Goal: Task Accomplishment & Management: Manage account settings

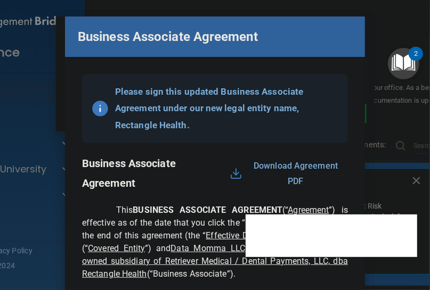
click at [360, 51] on div "Business Associate Agreement Please sign this updated Business Associate Agreem…" at bounding box center [215, 145] width 430 height 290
click at [362, 26] on div "Business Associate Agreement Please sign this updated Business Associate Agreem…" at bounding box center [215, 145] width 430 height 290
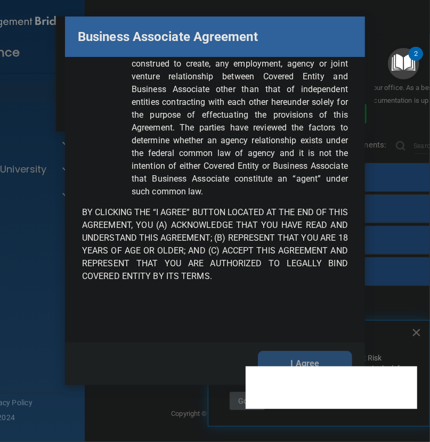
scroll to position [4132, 0]
click at [321, 290] on button "I Agree" at bounding box center [305, 364] width 94 height 26
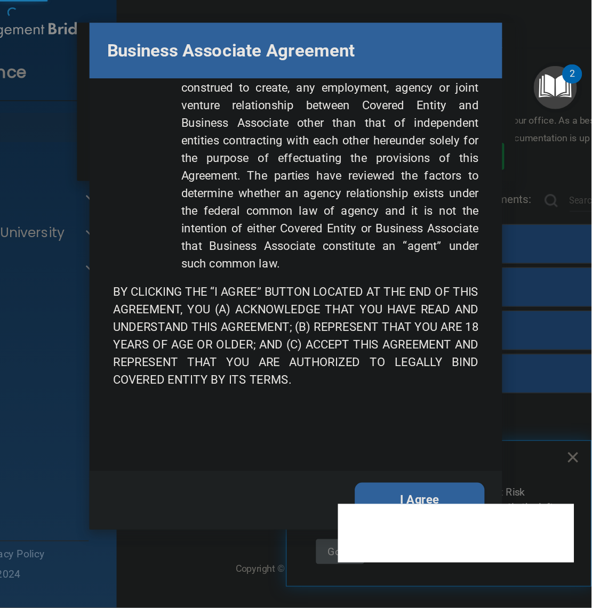
scroll to position [0, 0]
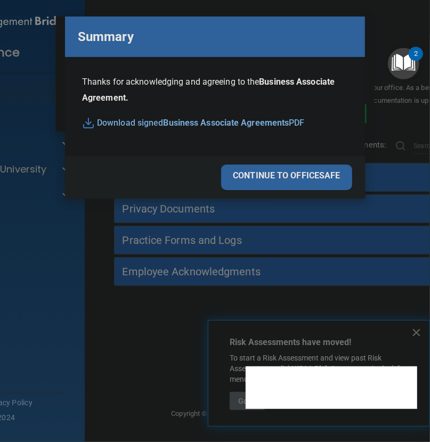
click at [261, 181] on div "continue to officesafe" at bounding box center [286, 178] width 131 height 26
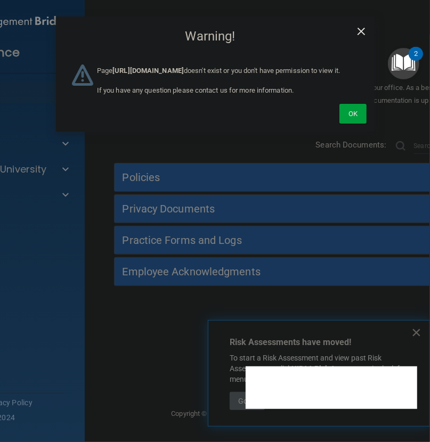
click at [363, 28] on span "×" at bounding box center [362, 29] width 10 height 21
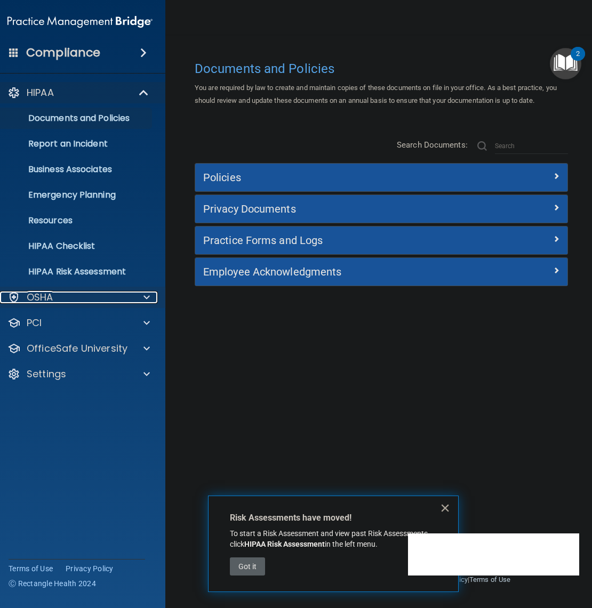
click at [83, 290] on div "OSHA" at bounding box center [65, 297] width 132 height 13
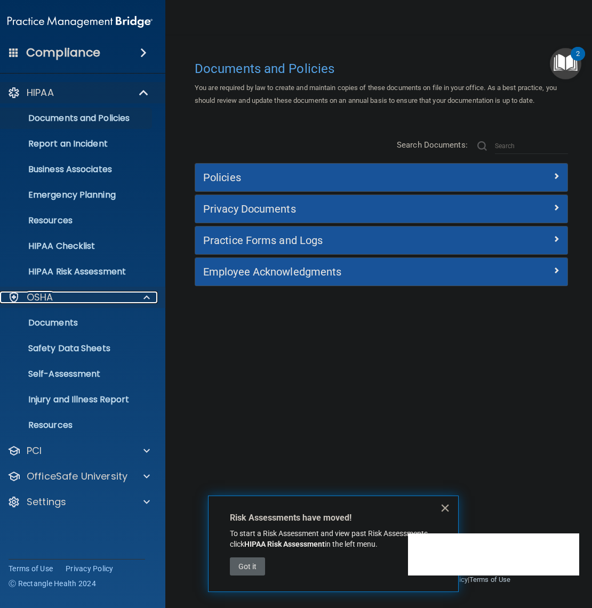
click at [83, 290] on div "OSHA" at bounding box center [65, 297] width 132 height 13
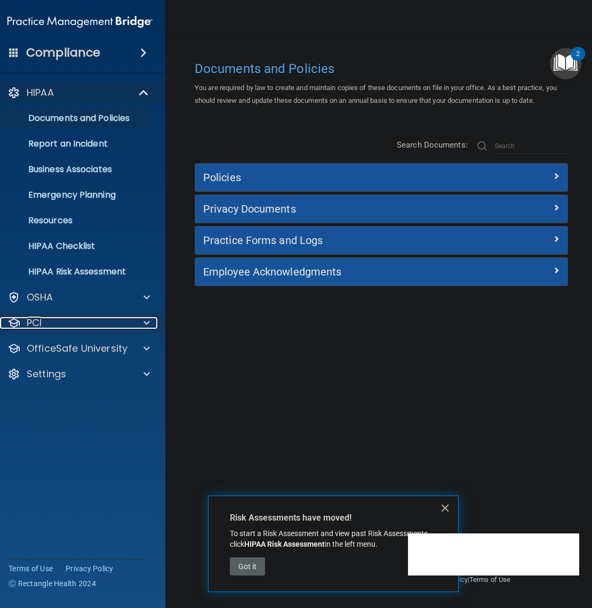
click at [57, 290] on div "PCI" at bounding box center [65, 323] width 132 height 13
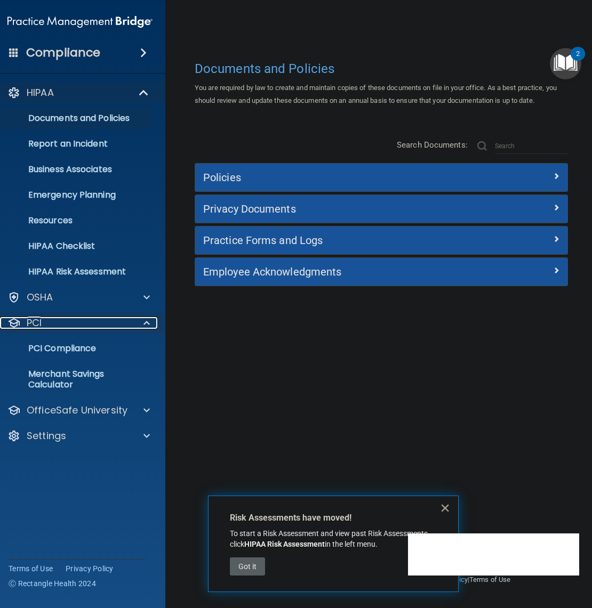
click at [57, 290] on div "PCI" at bounding box center [65, 323] width 132 height 13
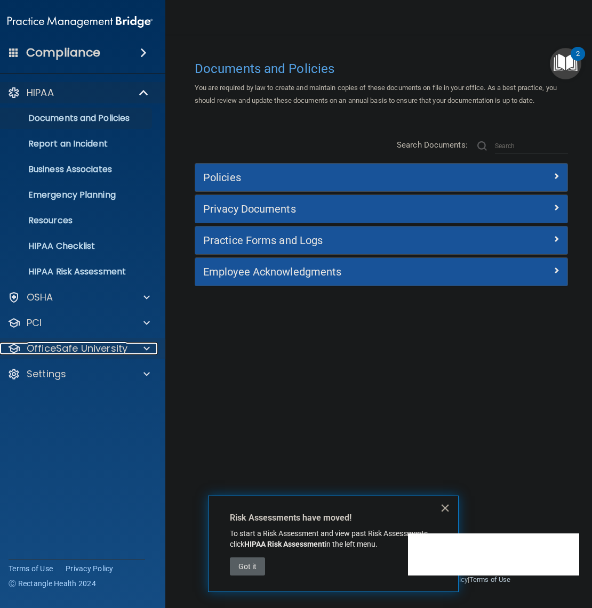
click at [62, 290] on p "OfficeSafe University" at bounding box center [77, 348] width 101 height 13
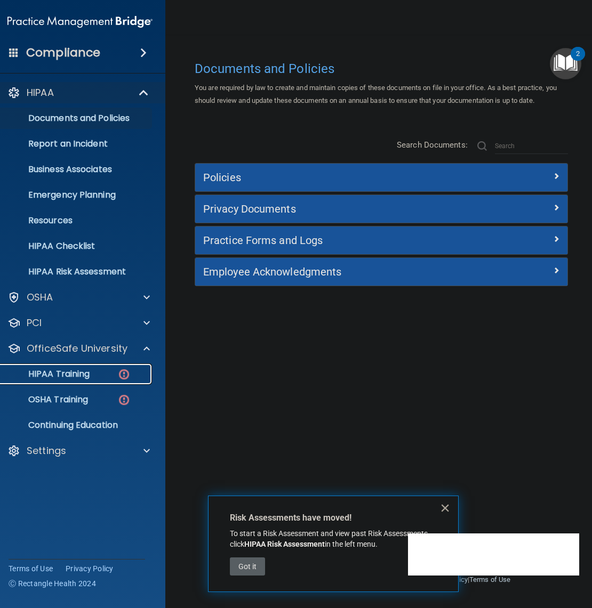
click at [107, 290] on div "HIPAA Training" at bounding box center [74, 374] width 145 height 11
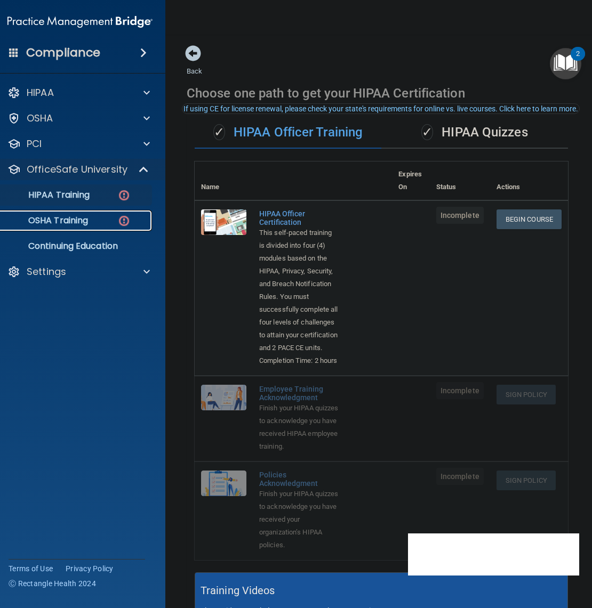
click at [65, 216] on p "OSHA Training" at bounding box center [45, 220] width 86 height 11
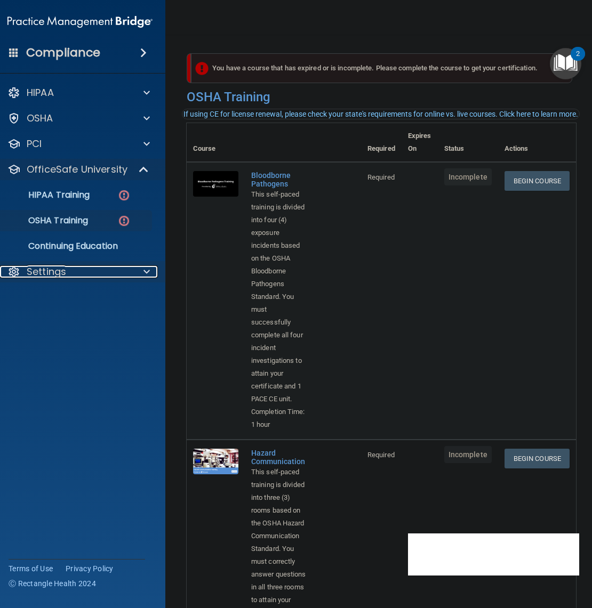
click at [78, 275] on div "Settings" at bounding box center [65, 271] width 132 height 13
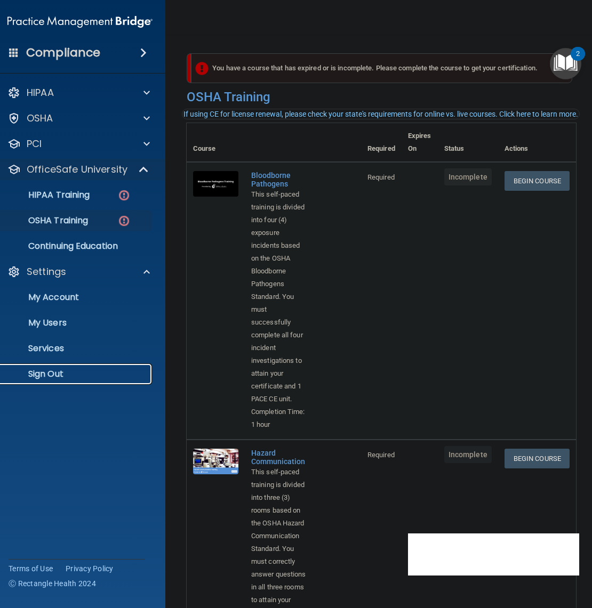
click at [36, 290] on p "Sign Out" at bounding box center [74, 374] width 145 height 11
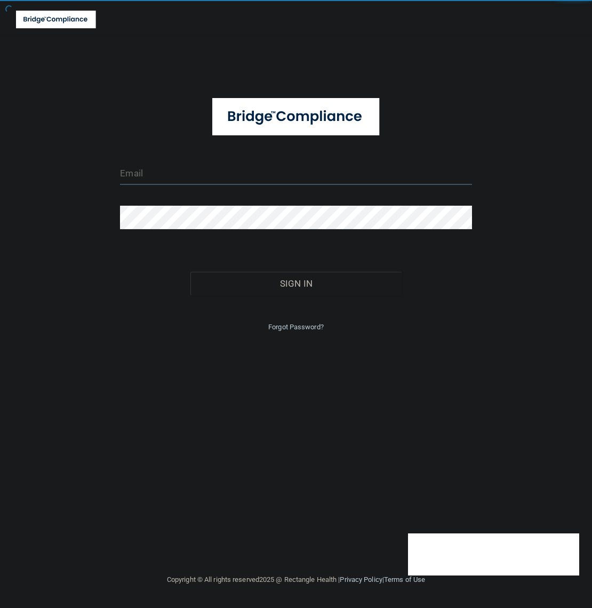
type input "tbrown@rectanglehealth.com"
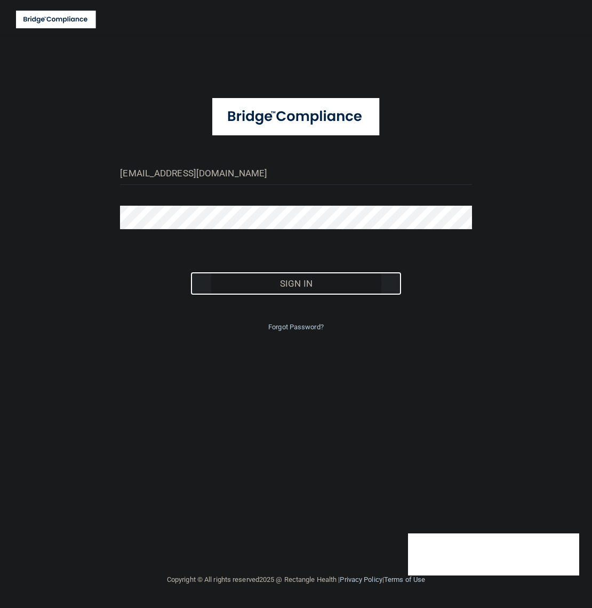
click at [300, 277] on button "Sign In" at bounding box center [295, 283] width 211 height 23
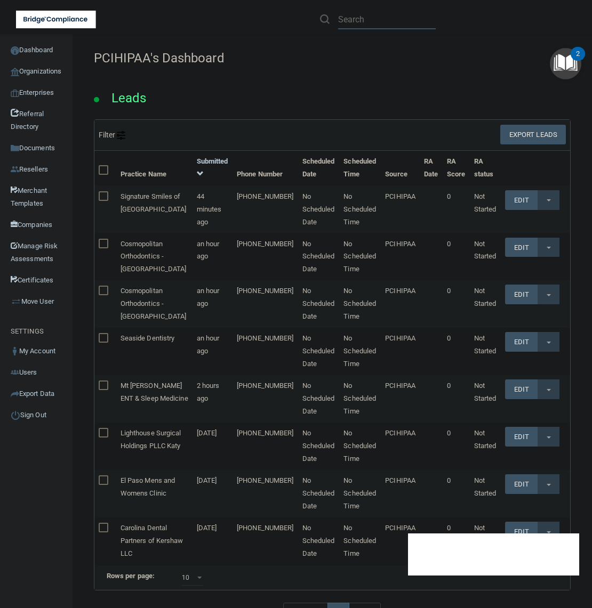
click at [355, 14] on input "text" at bounding box center [387, 20] width 98 height 20
paste input "Eagle Eye Care"
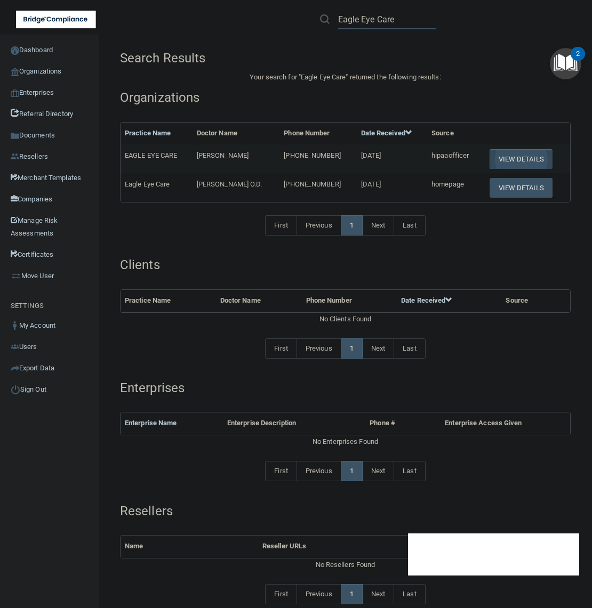
type input "Eagle Eye Care"
click at [430, 156] on button "View Details" at bounding box center [520, 159] width 63 height 20
click at [430, 158] on button "View Details" at bounding box center [520, 159] width 63 height 20
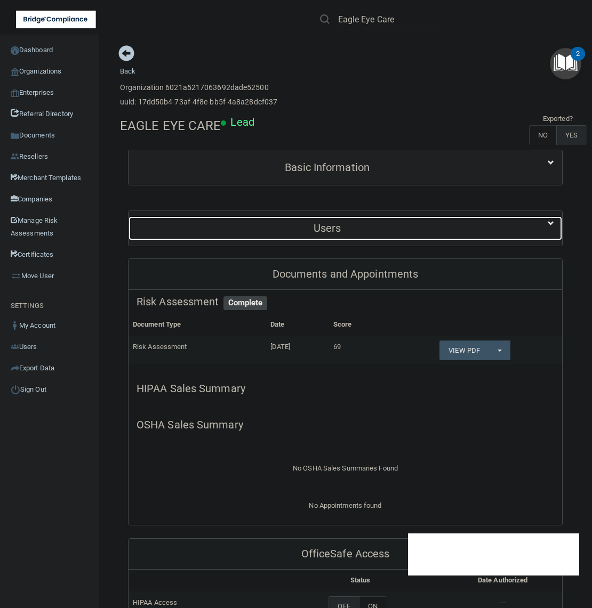
click at [354, 222] on h5 "Users" at bounding box center [326, 228] width 381 height 12
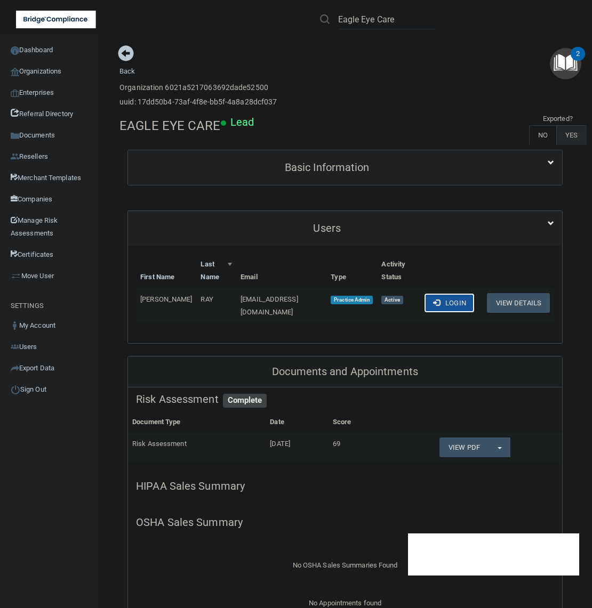
click at [430, 290] on button "Login" at bounding box center [449, 303] width 51 height 20
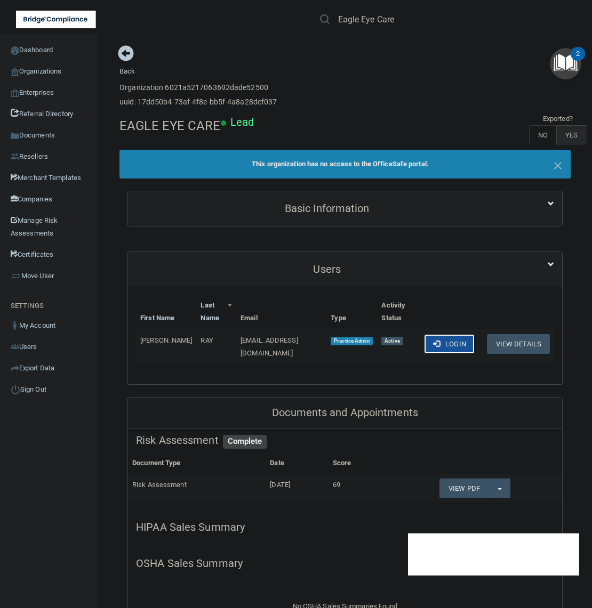
click at [430, 290] on button "Login" at bounding box center [449, 344] width 51 height 20
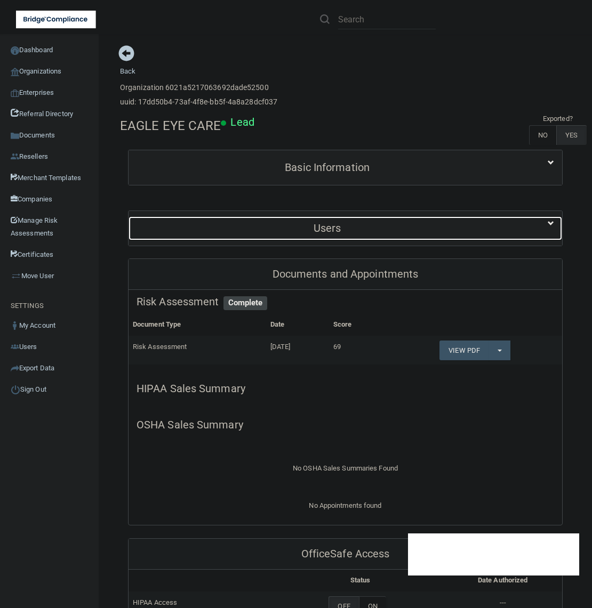
click at [350, 229] on h5 "Users" at bounding box center [326, 228] width 381 height 12
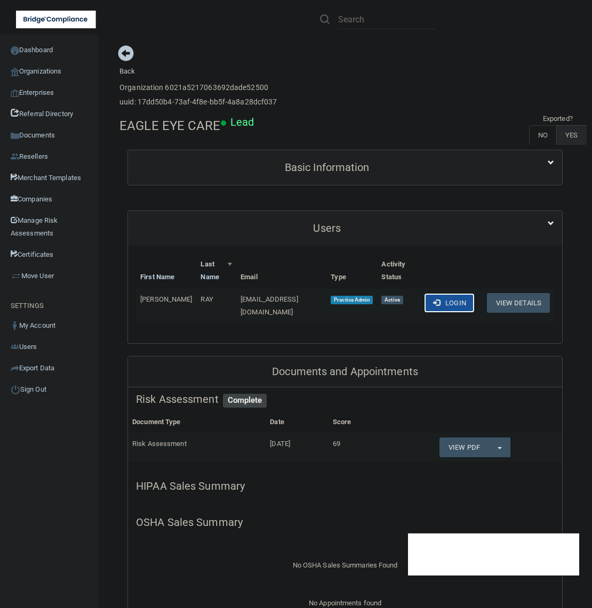
click at [429, 307] on button "Login" at bounding box center [449, 303] width 51 height 20
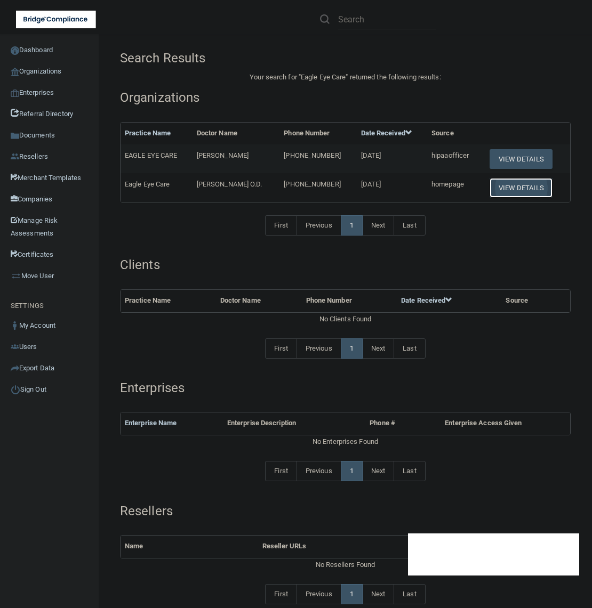
click at [497, 191] on button "View Details" at bounding box center [520, 188] width 63 height 20
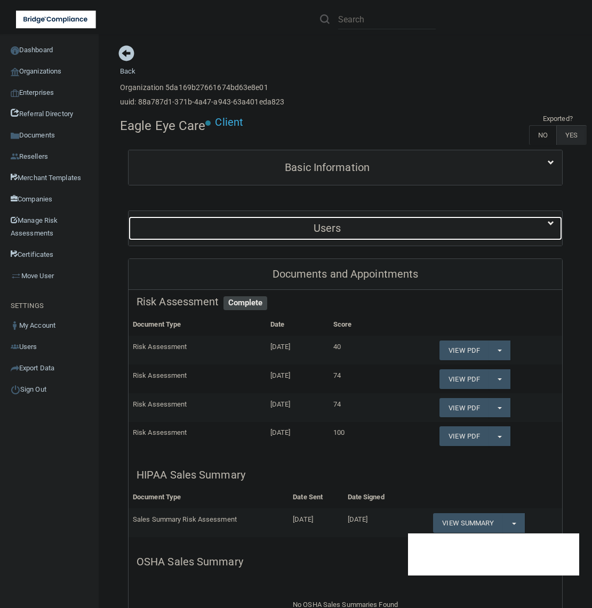
click at [329, 232] on h5 "Users" at bounding box center [326, 228] width 381 height 12
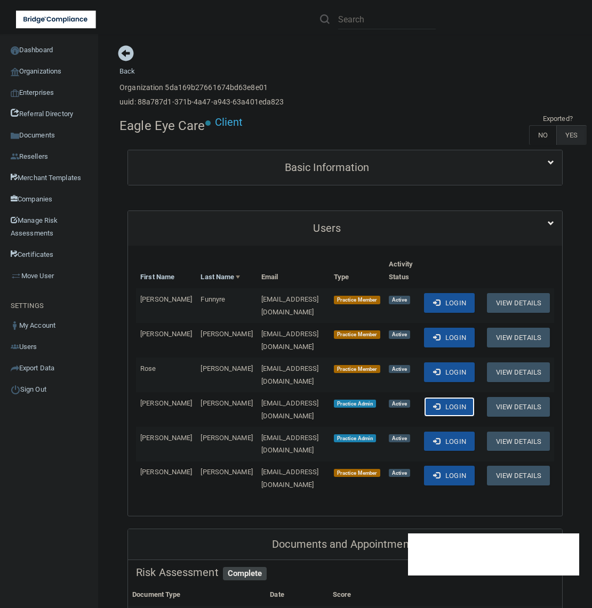
click at [437, 397] on button "Login" at bounding box center [449, 407] width 51 height 20
click at [447, 432] on button "Login" at bounding box center [449, 442] width 51 height 20
click at [433, 438] on span at bounding box center [436, 441] width 7 height 7
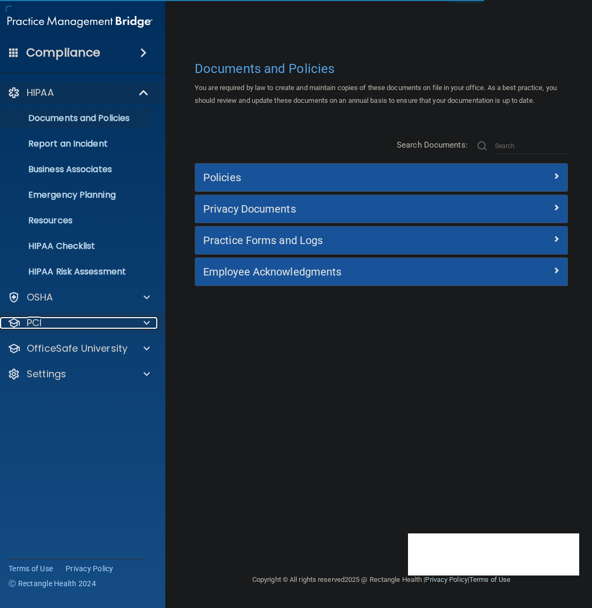
click at [67, 320] on div "PCI" at bounding box center [65, 323] width 132 height 13
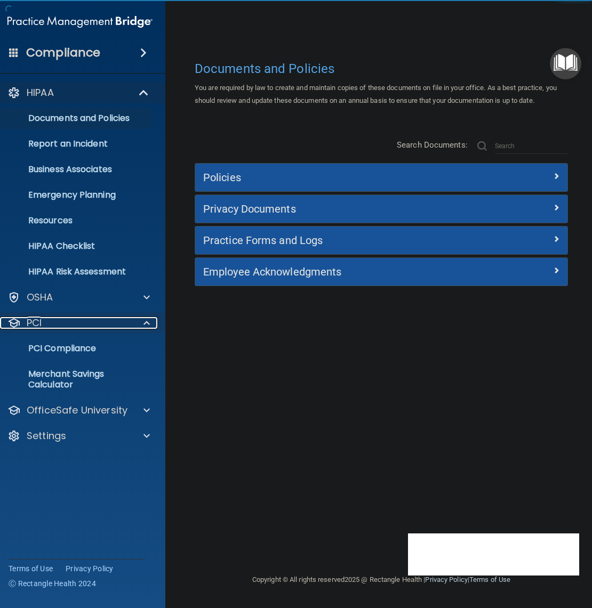
click at [67, 320] on div "PCI" at bounding box center [65, 323] width 132 height 13
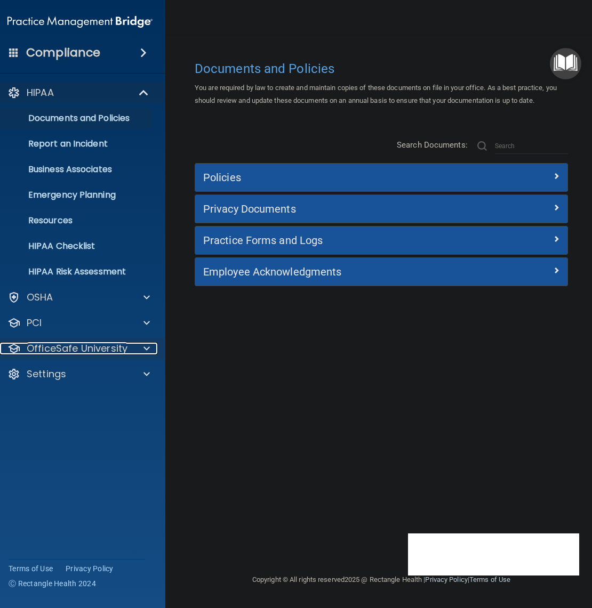
click at [99, 348] on p "OfficeSafe University" at bounding box center [77, 348] width 101 height 13
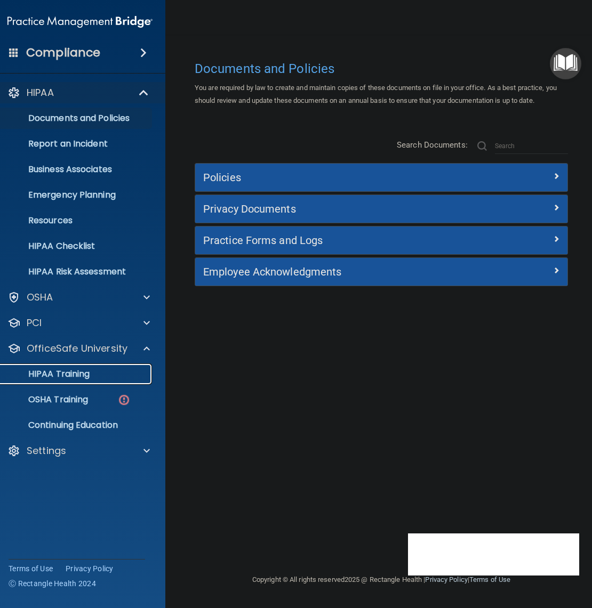
click at [80, 374] on p "HIPAA Training" at bounding box center [46, 374] width 88 height 11
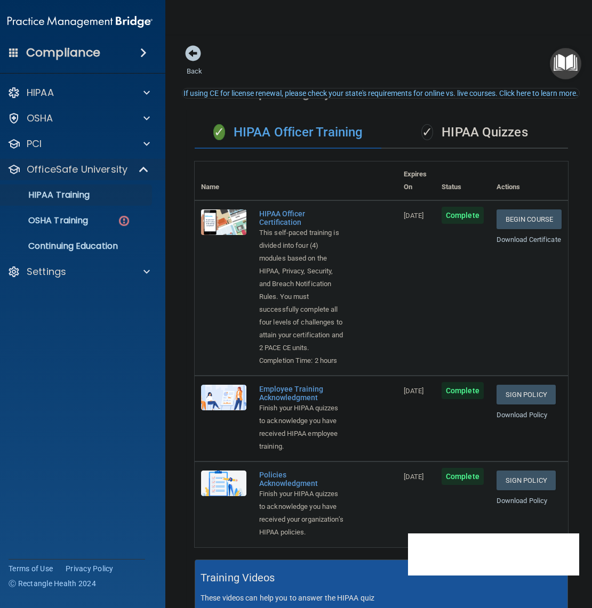
scroll to position [67, 0]
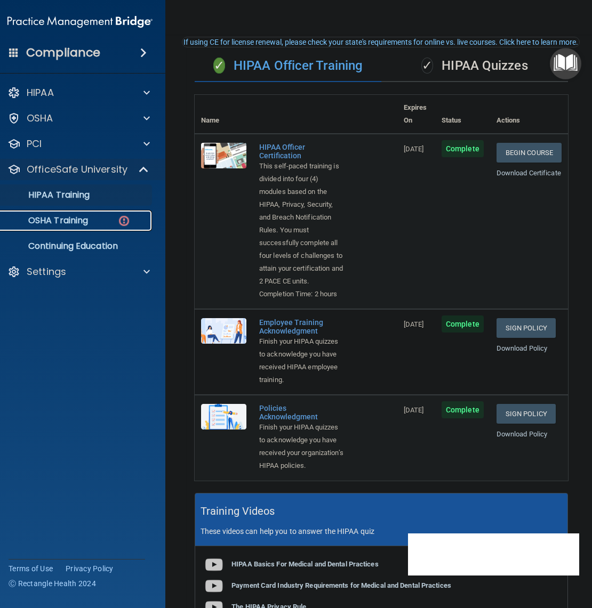
click at [72, 220] on p "OSHA Training" at bounding box center [45, 220] width 86 height 11
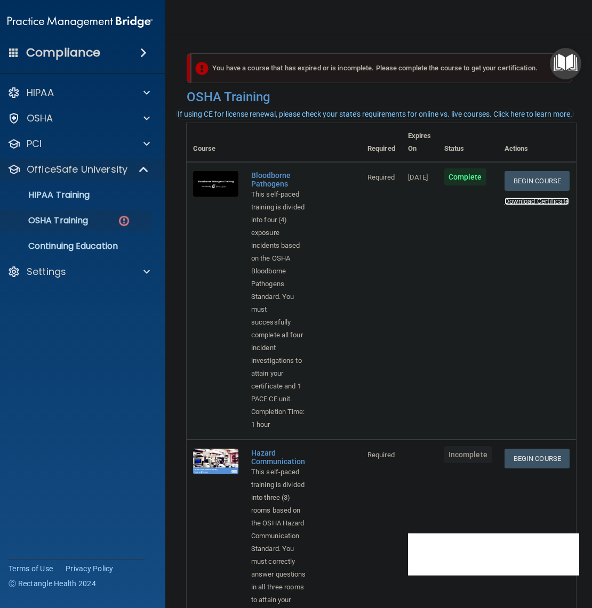
click at [549, 197] on link "Download Certificate" at bounding box center [536, 201] width 64 height 8
